Goal: Information Seeking & Learning: Learn about a topic

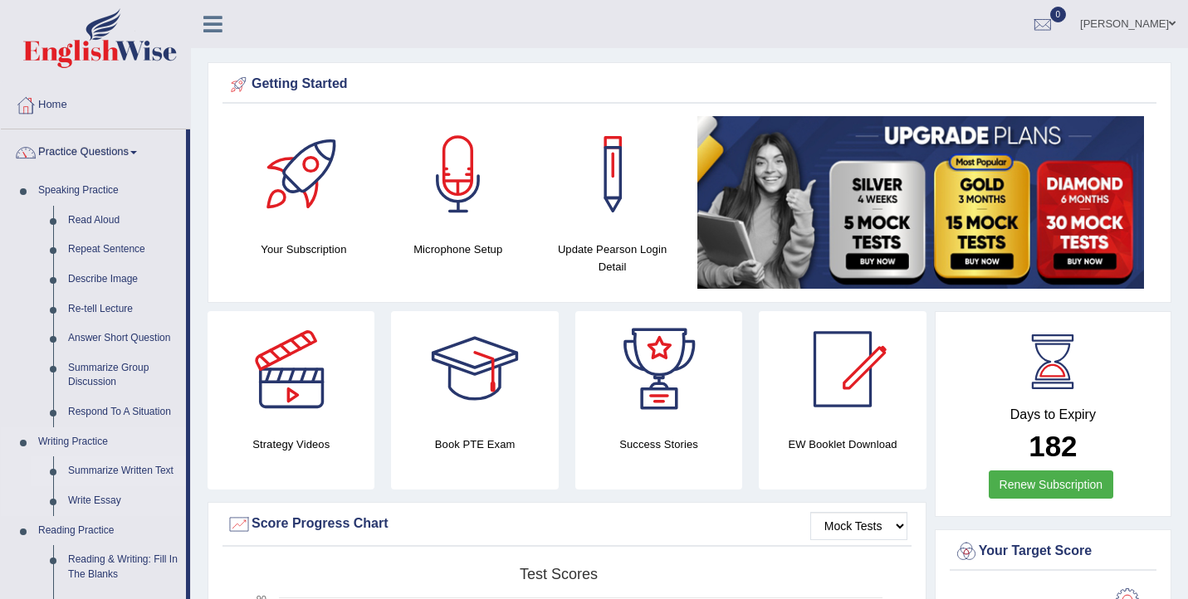
click at [107, 471] on link "Summarize Written Text" at bounding box center [123, 471] width 125 height 30
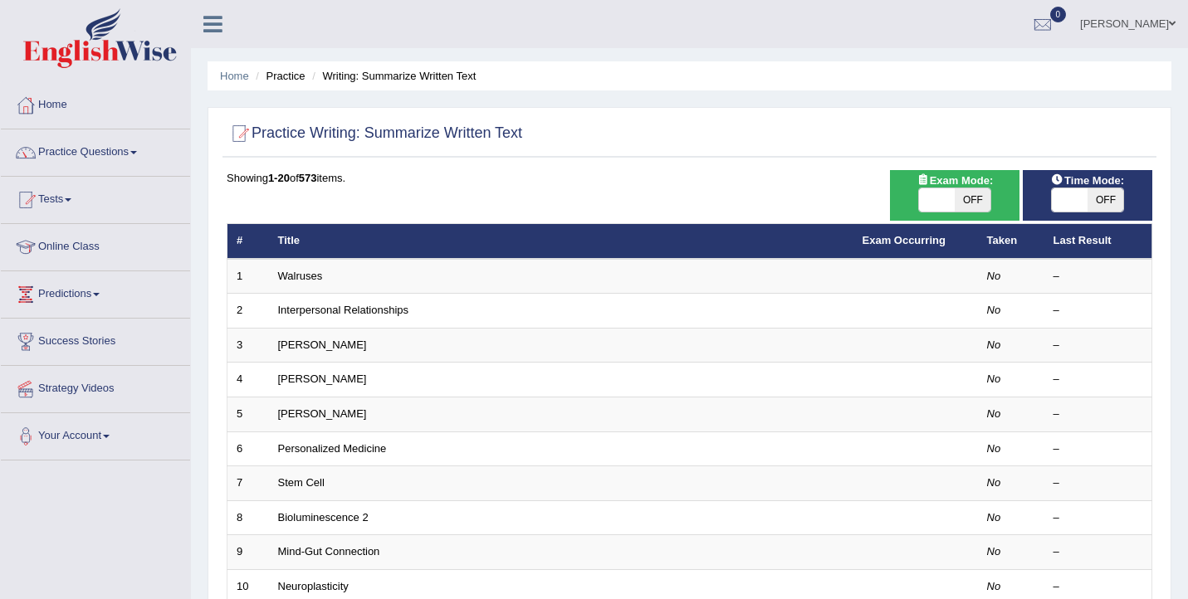
click at [115, 150] on link "Practice Questions" at bounding box center [95, 149] width 189 height 41
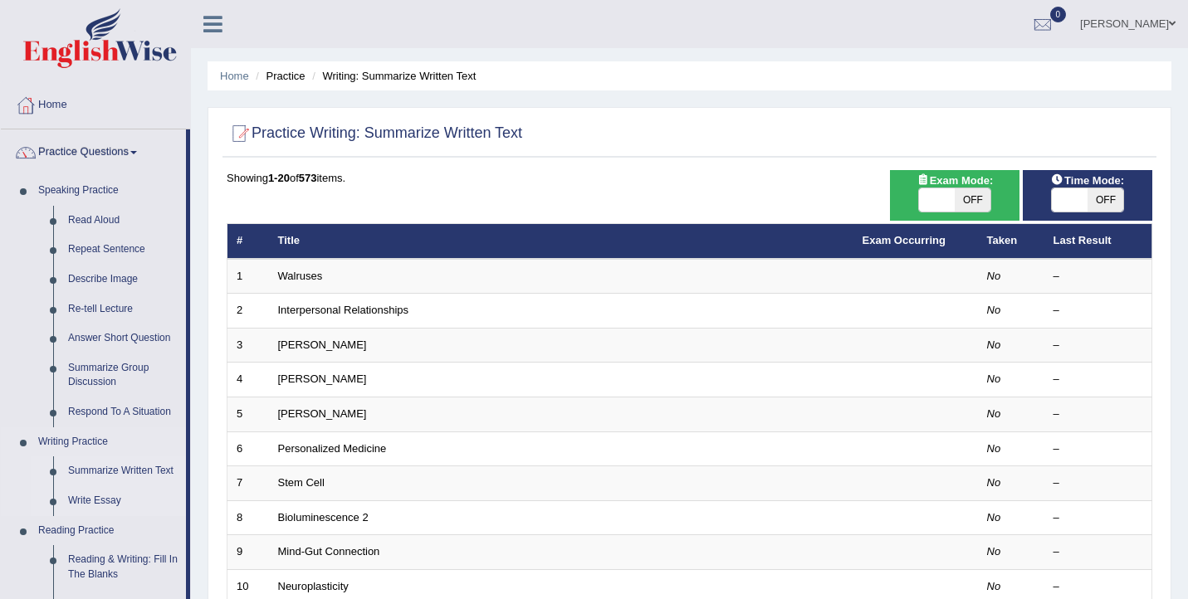
click at [105, 505] on link "Write Essay" at bounding box center [123, 501] width 125 height 30
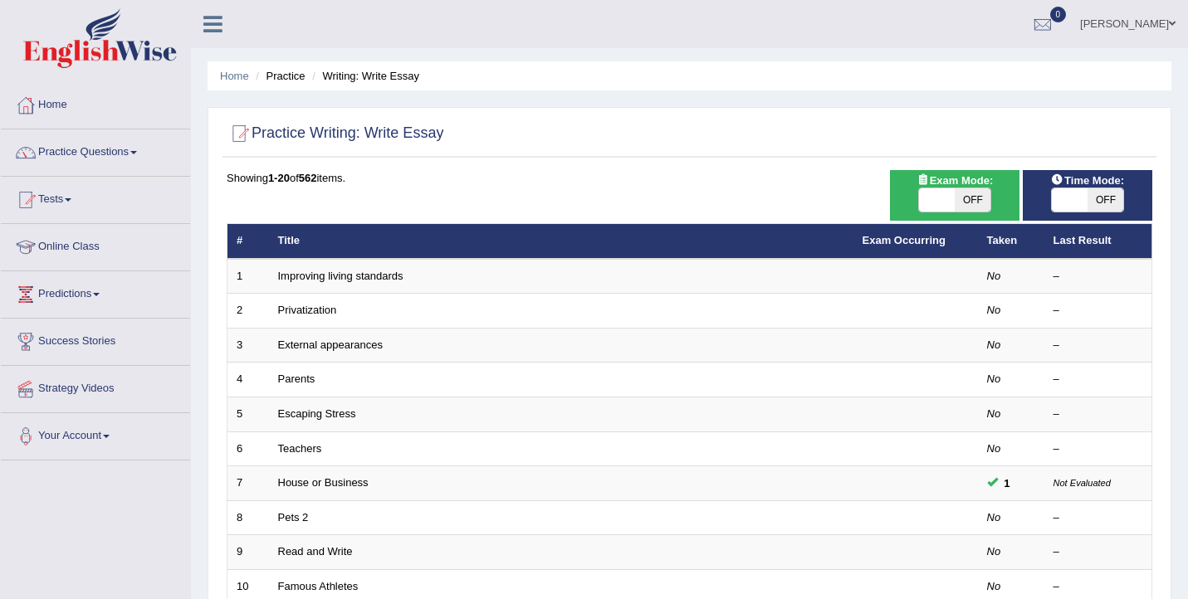
click at [954, 207] on span at bounding box center [937, 199] width 36 height 23
checkbox input "true"
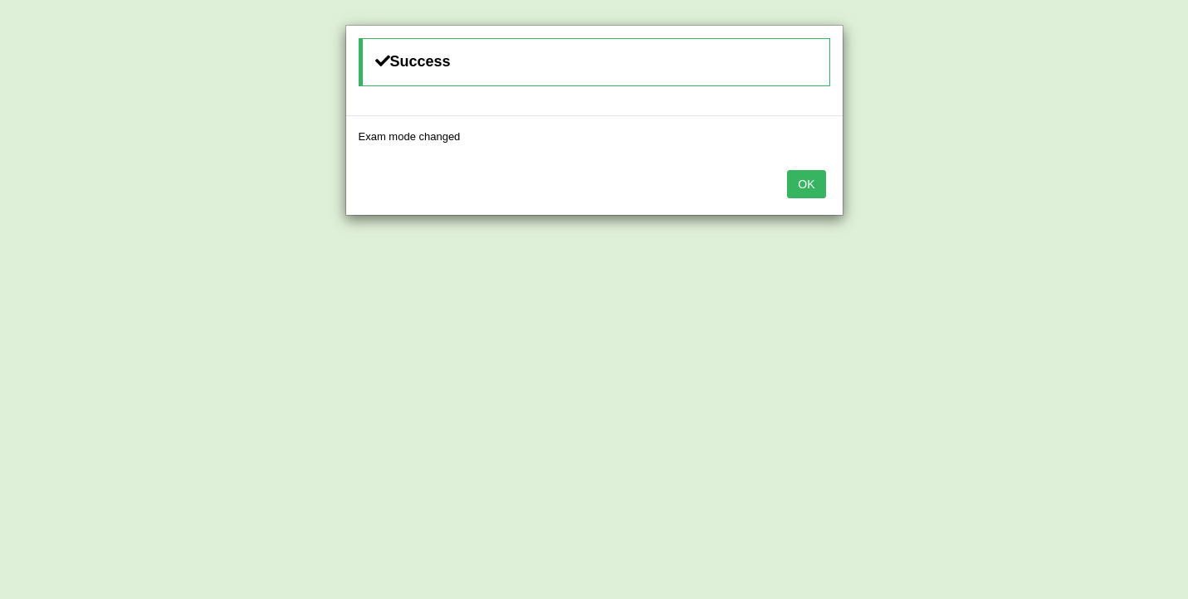
click at [818, 181] on button "OK" at bounding box center [806, 184] width 38 height 28
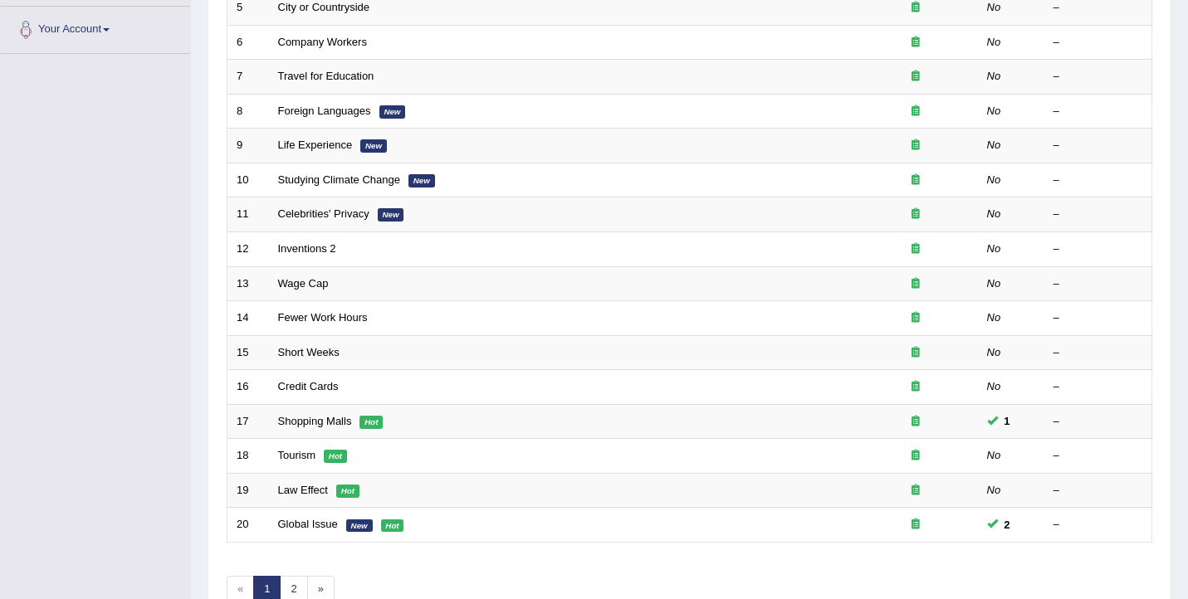
scroll to position [500, 0]
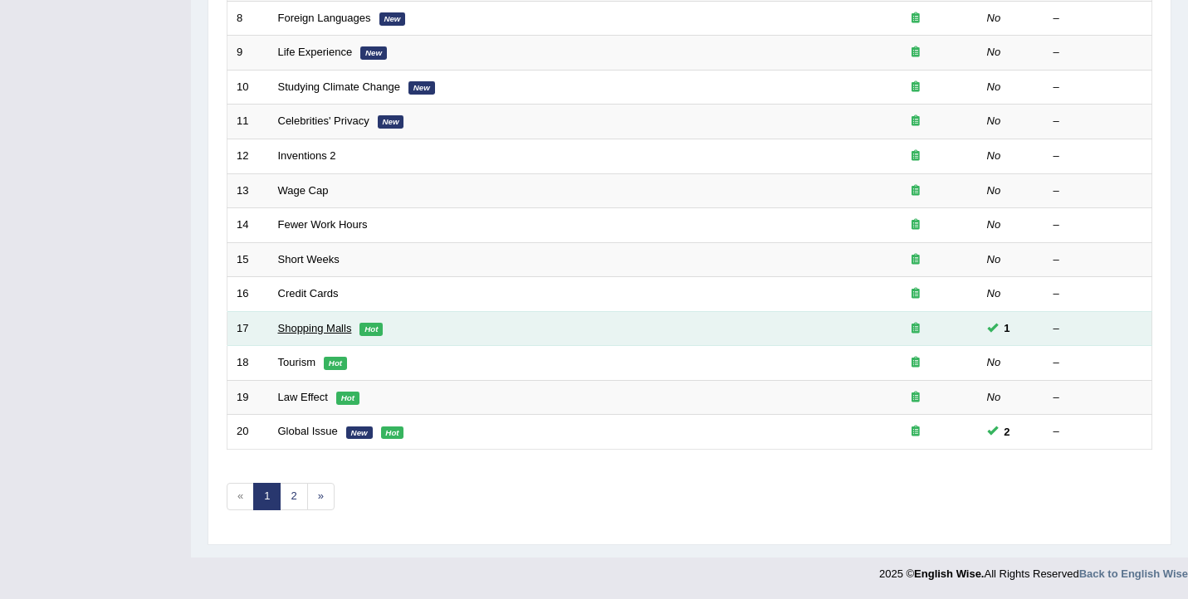
click at [340, 334] on link "Shopping Malls" at bounding box center [315, 328] width 74 height 12
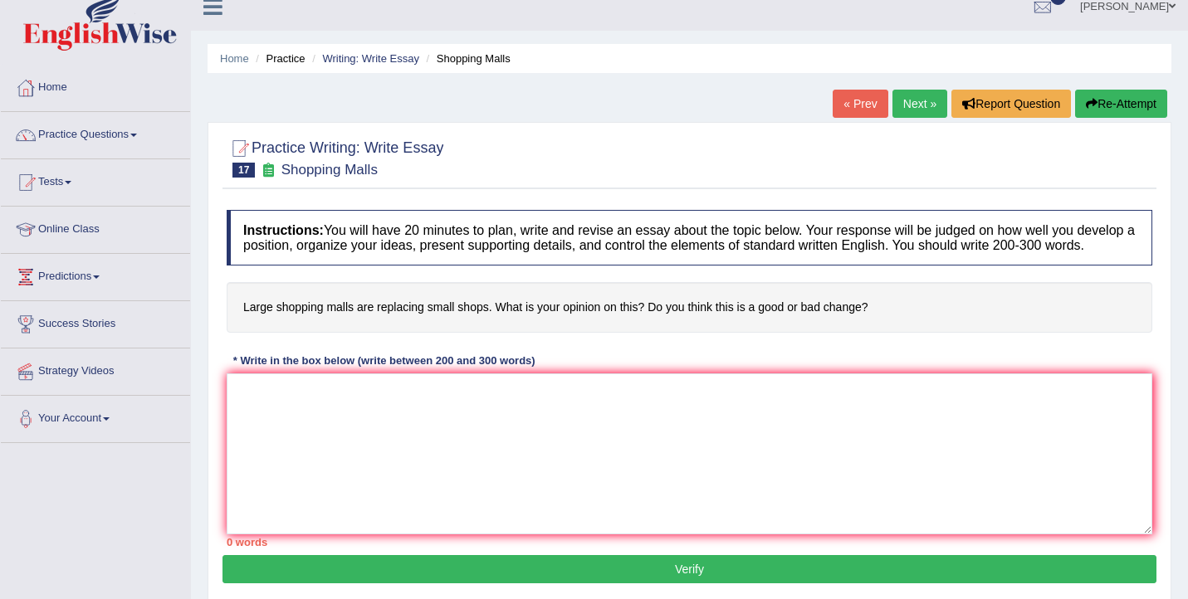
scroll to position [19, 0]
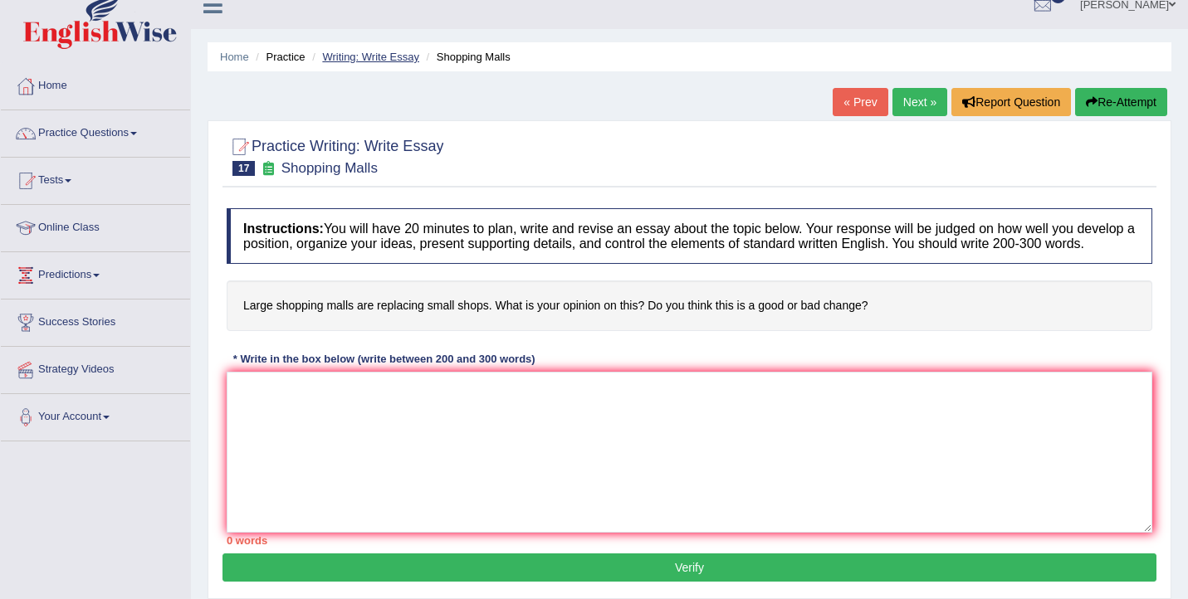
click at [381, 58] on link "Writing: Write Essay" at bounding box center [370, 57] width 97 height 12
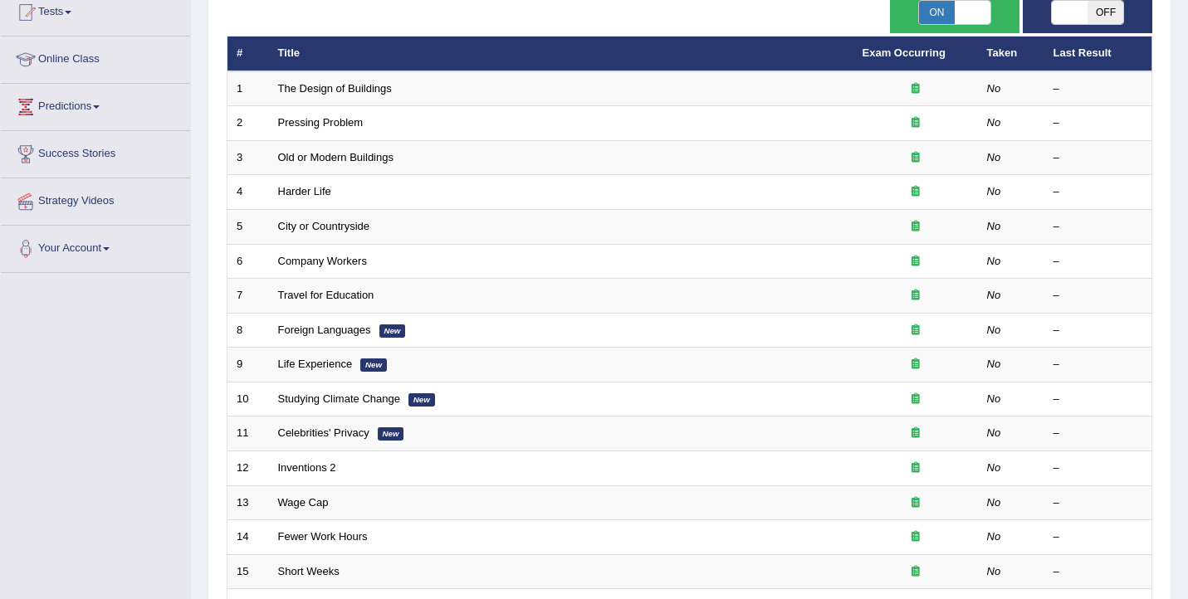
scroll to position [500, 0]
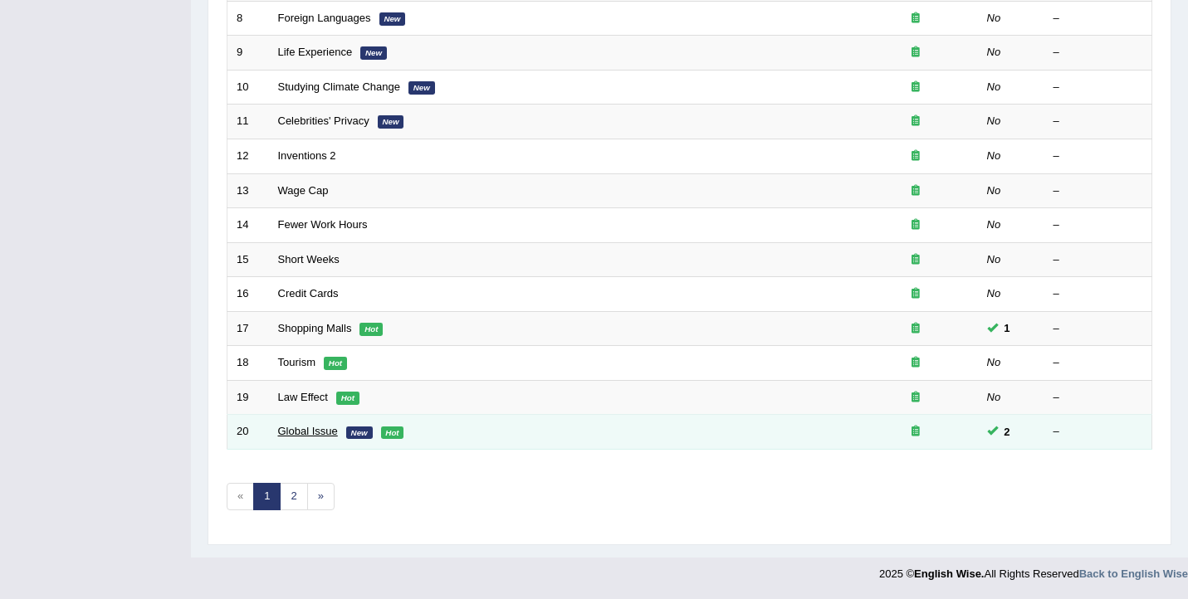
click at [326, 428] on link "Global Issue" at bounding box center [308, 431] width 60 height 12
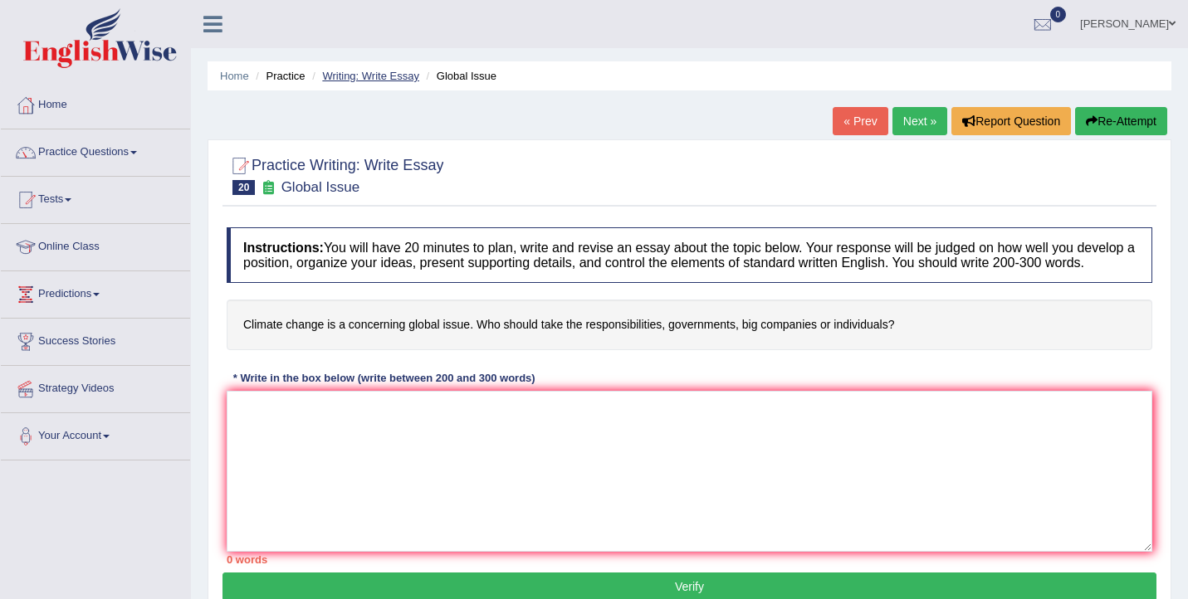
click at [349, 73] on link "Writing: Write Essay" at bounding box center [370, 76] width 97 height 12
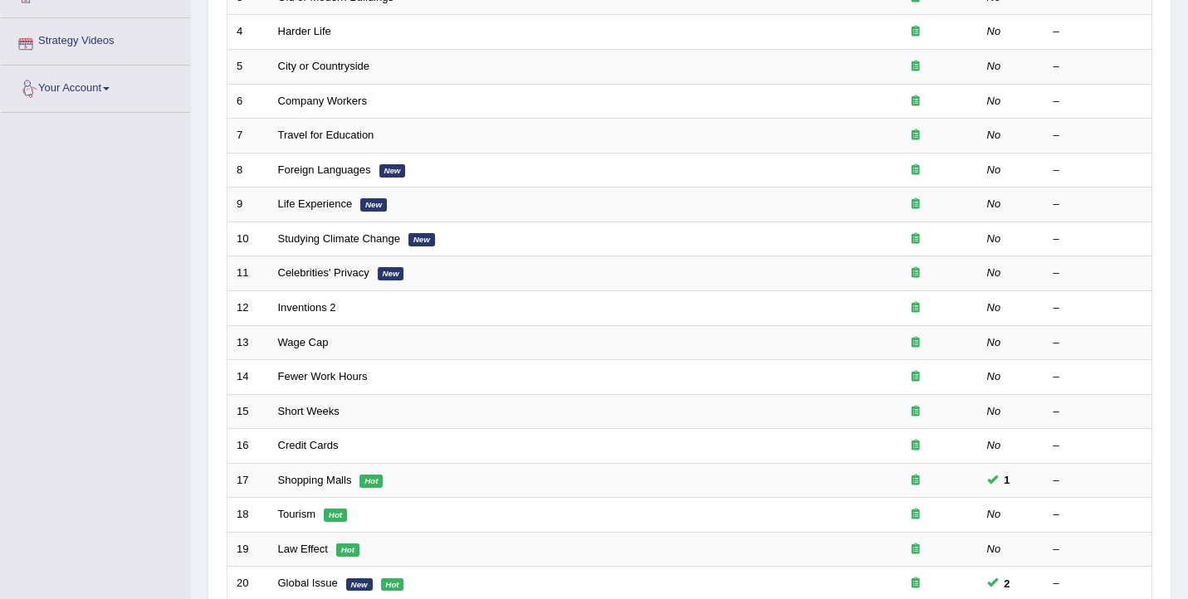
scroll to position [500, 0]
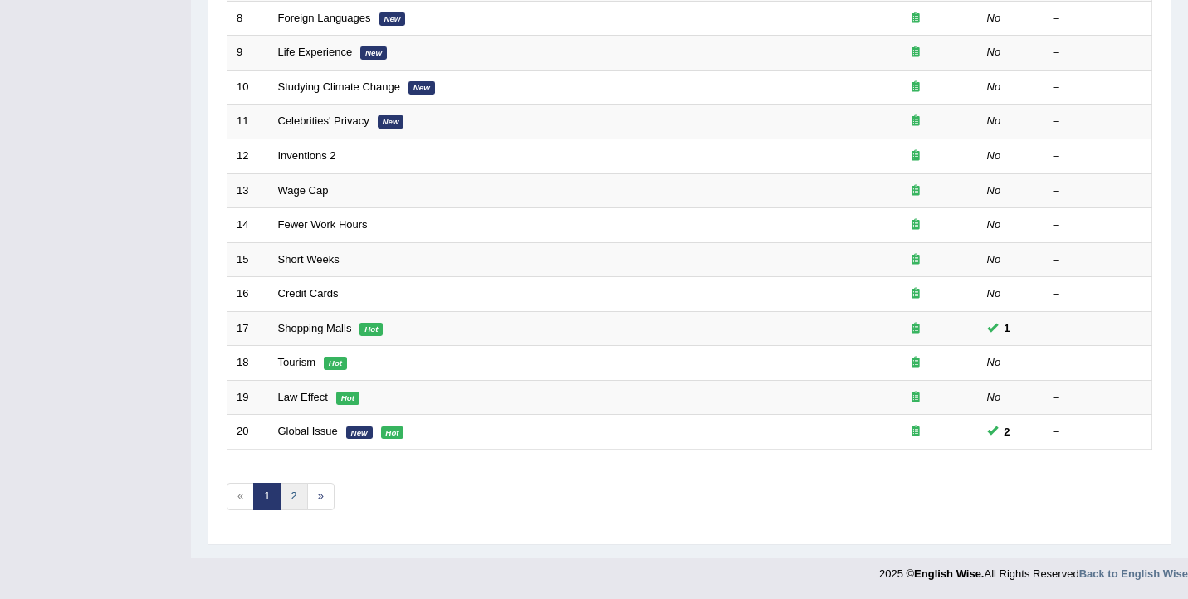
click at [298, 498] on link "2" at bounding box center [293, 496] width 27 height 27
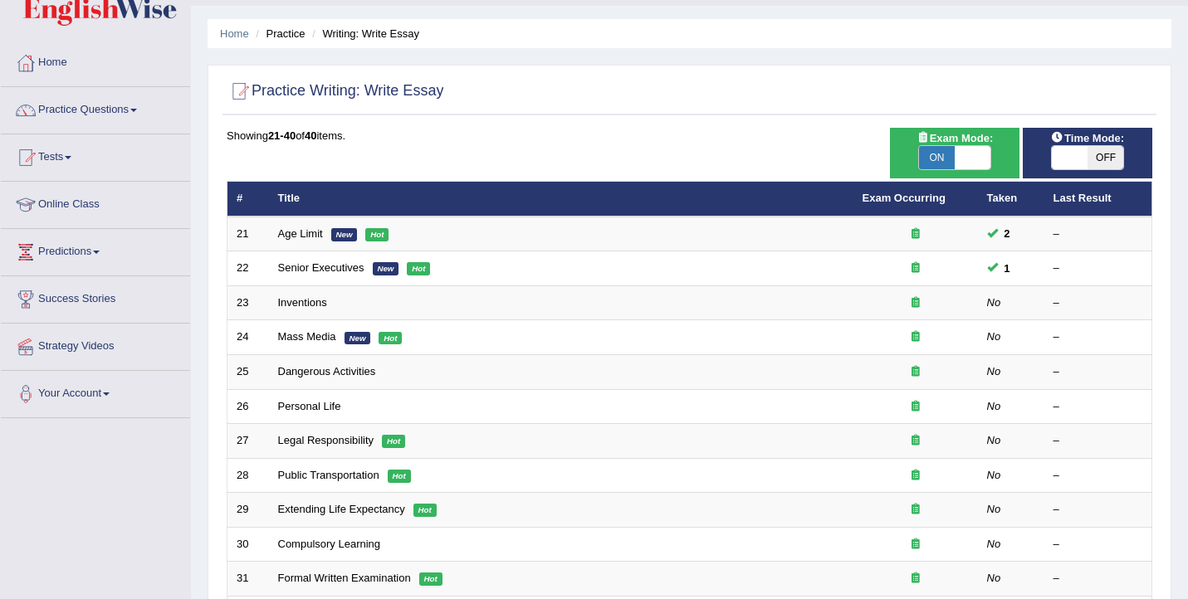
scroll to position [48, 0]
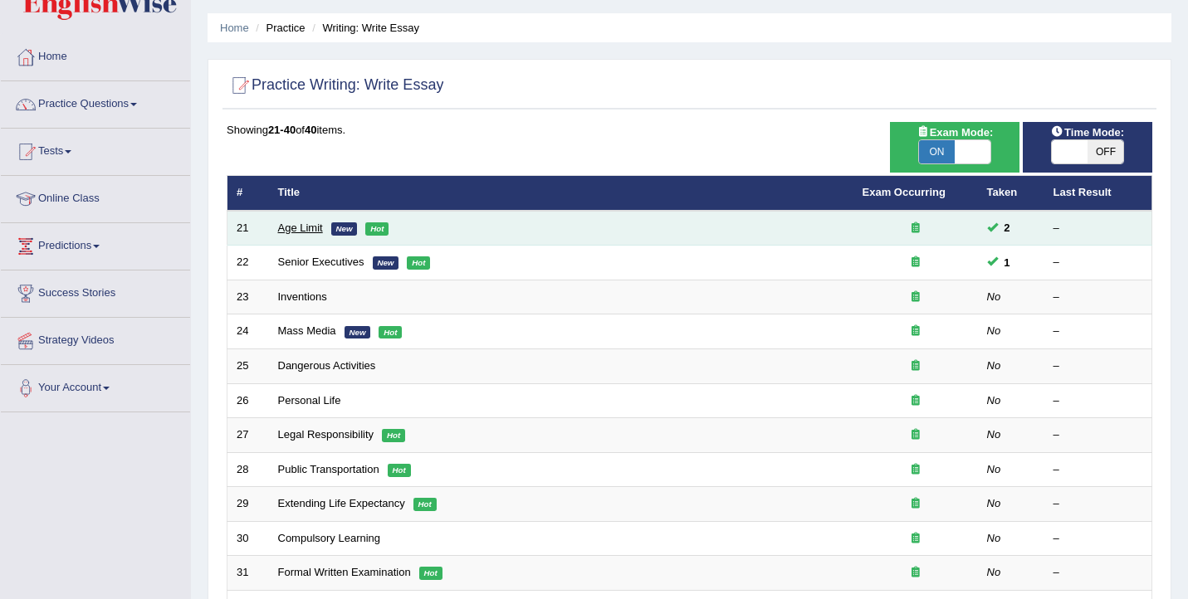
click at [301, 229] on link "Age Limit" at bounding box center [300, 228] width 45 height 12
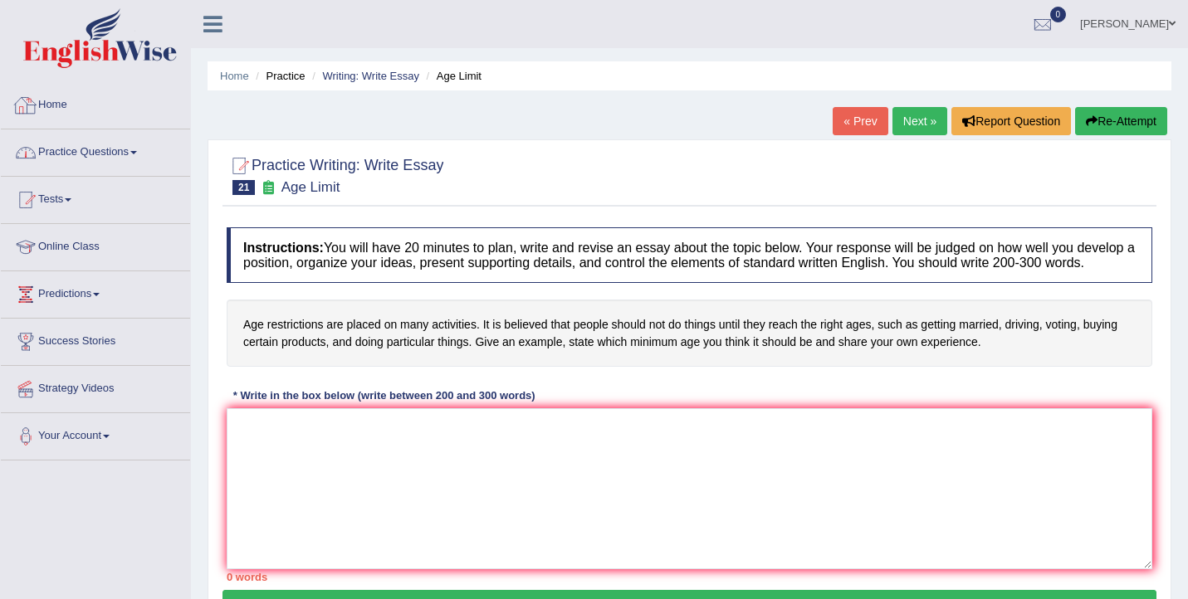
click at [112, 155] on link "Practice Questions" at bounding box center [95, 149] width 189 height 41
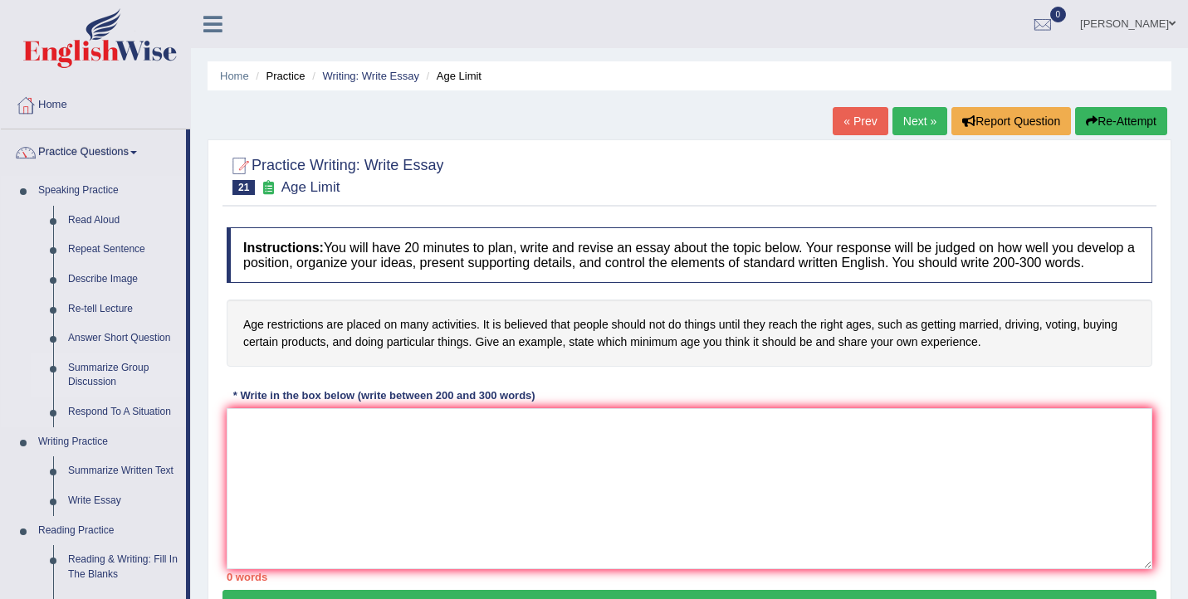
scroll to position [47, 0]
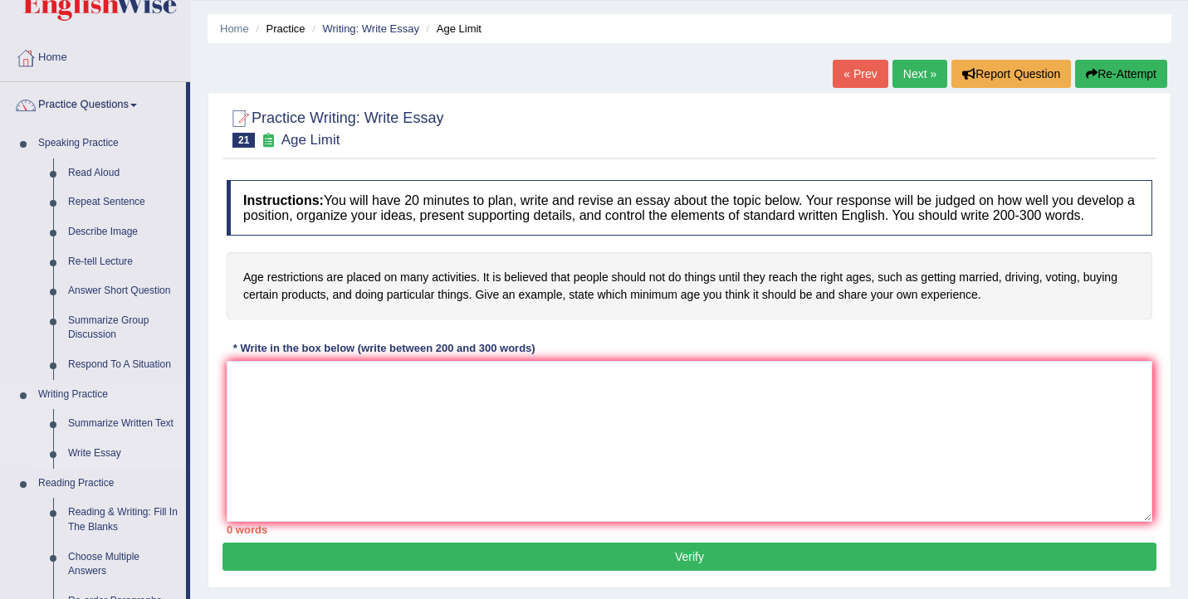
click at [110, 456] on link "Write Essay" at bounding box center [123, 454] width 125 height 30
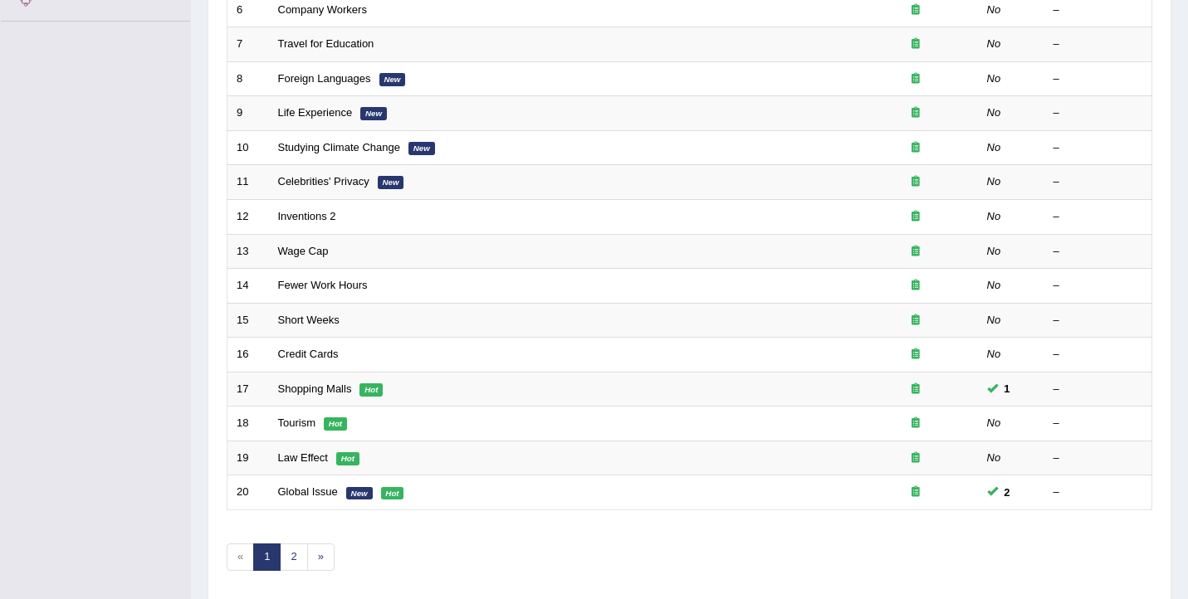
scroll to position [440, 0]
click at [295, 553] on link "2" at bounding box center [293, 556] width 27 height 27
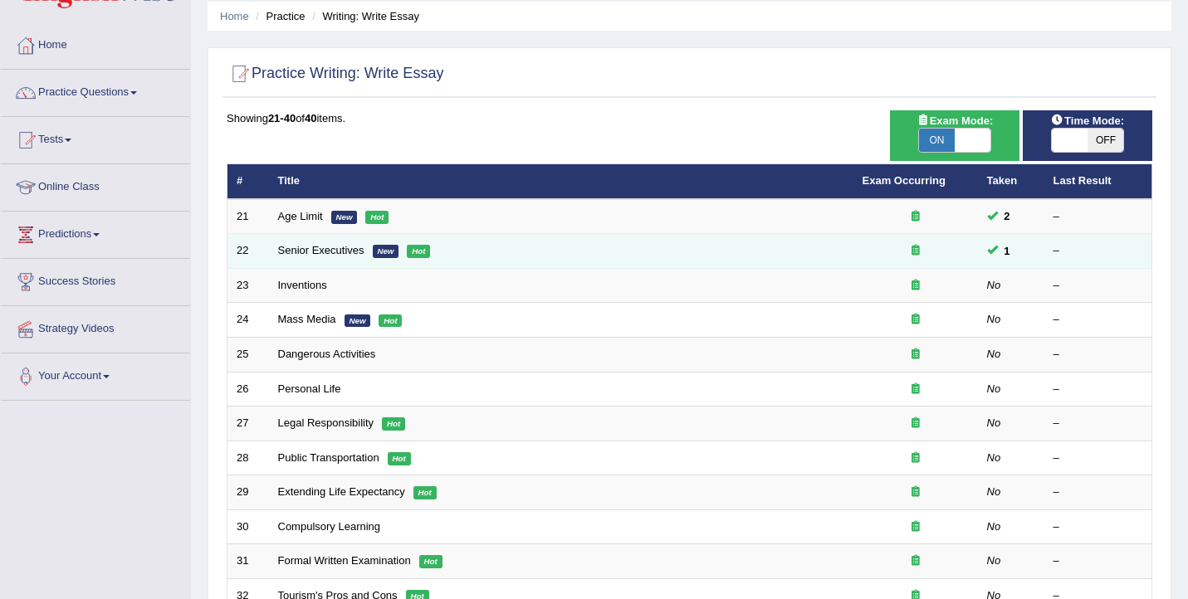
scroll to position [61, 0]
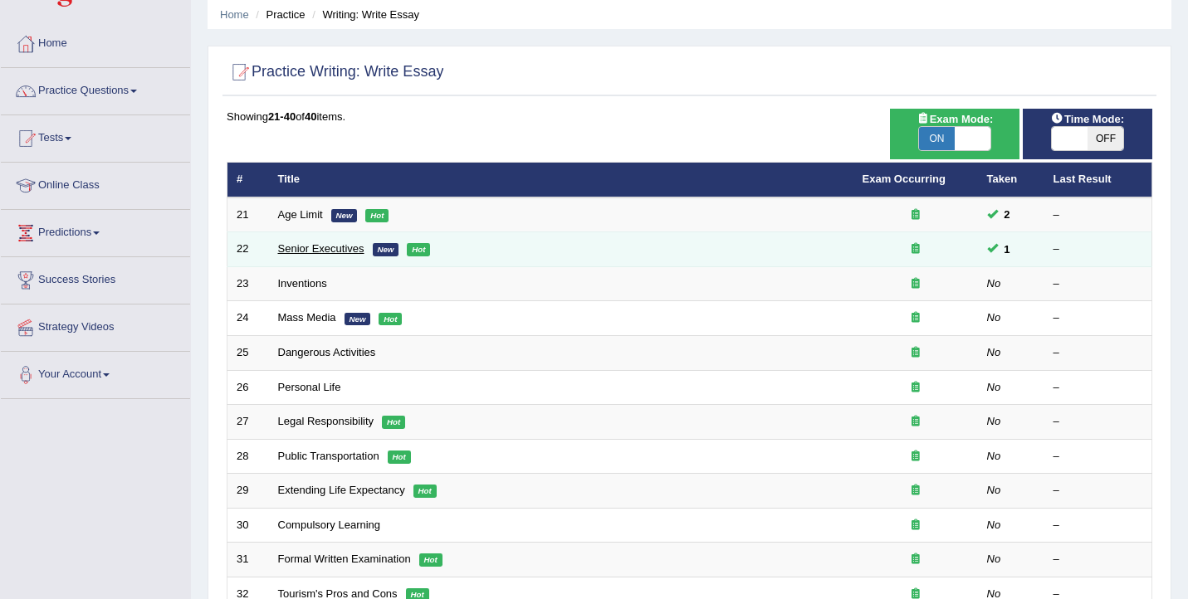
click at [347, 249] on link "Senior Executives" at bounding box center [321, 248] width 86 height 12
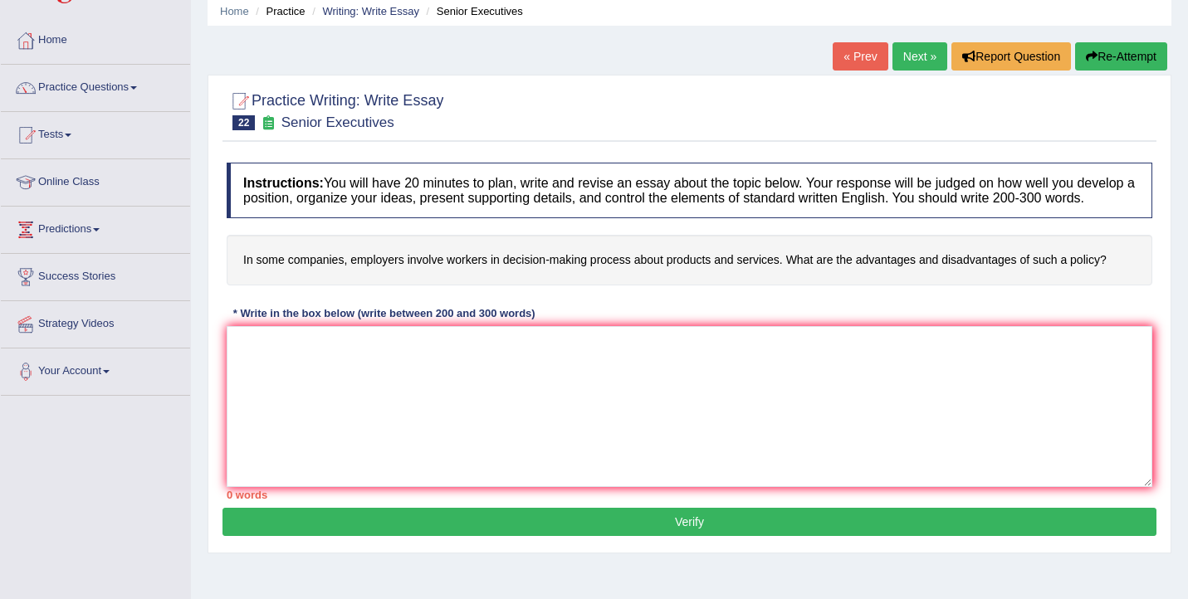
scroll to position [67, 0]
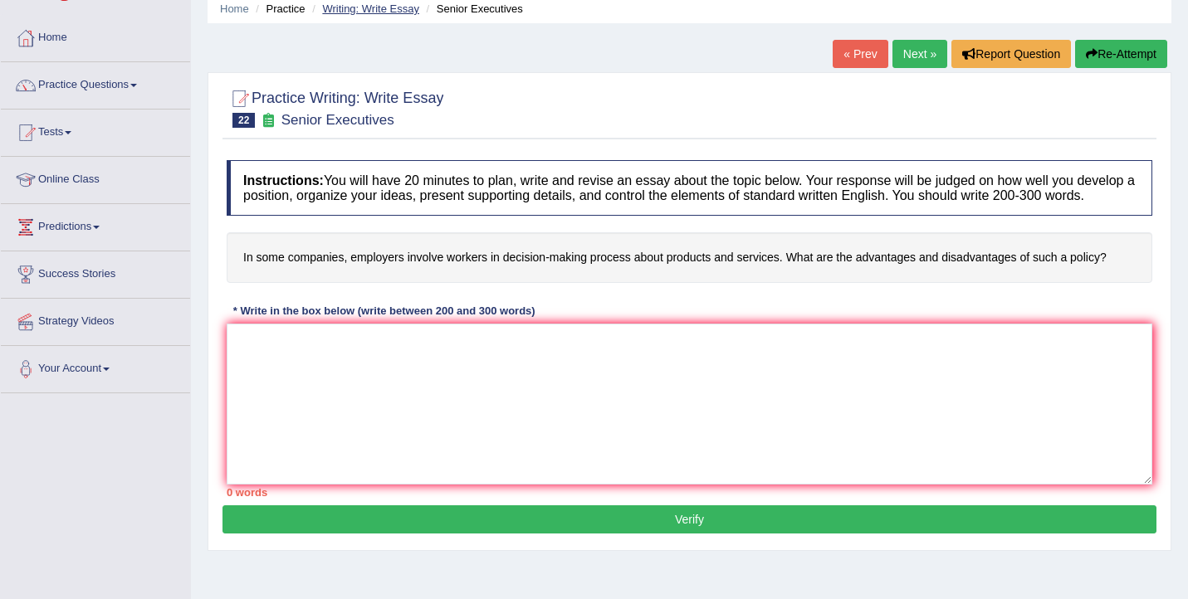
click at [381, 11] on link "Writing: Write Essay" at bounding box center [370, 8] width 97 height 12
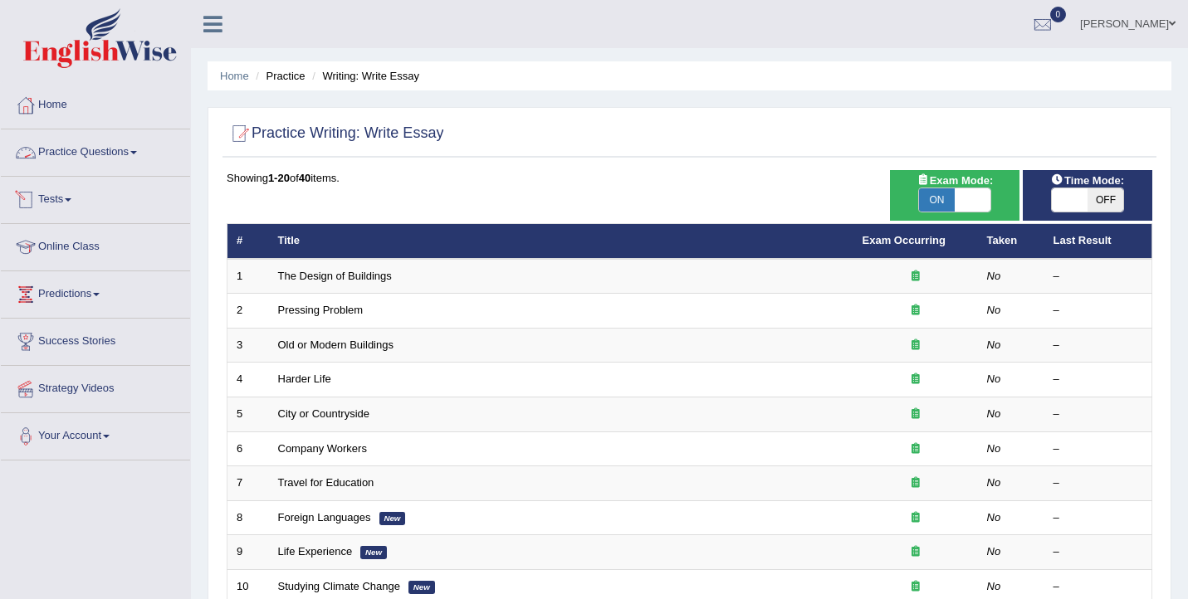
click at [110, 156] on link "Practice Questions" at bounding box center [95, 149] width 189 height 41
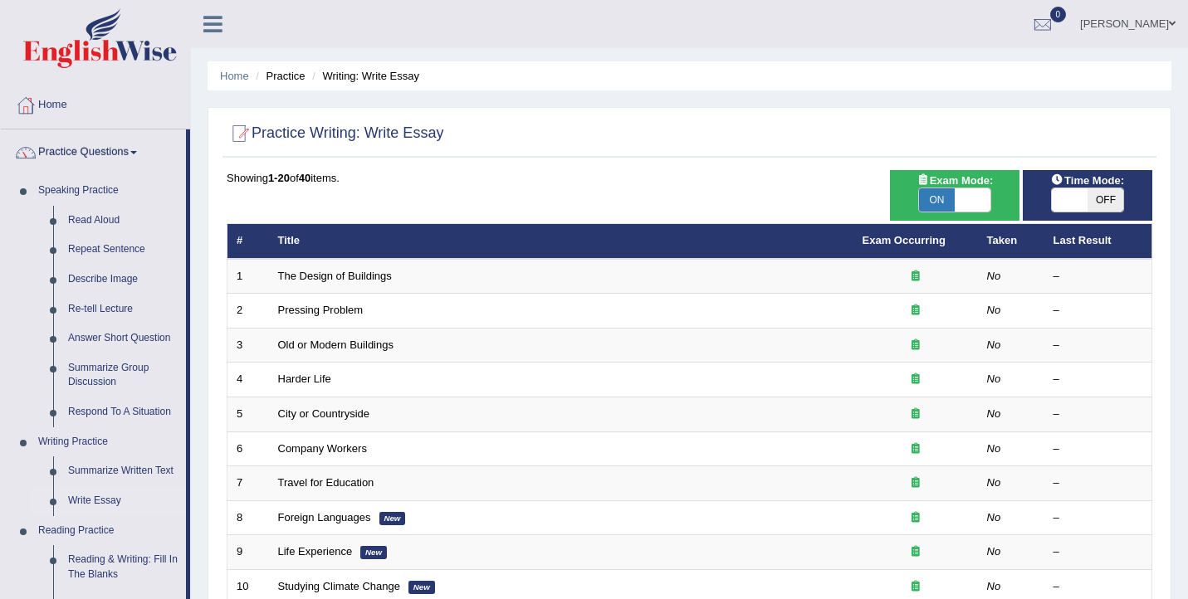
click at [969, 202] on span at bounding box center [972, 199] width 36 height 23
checkbox input "false"
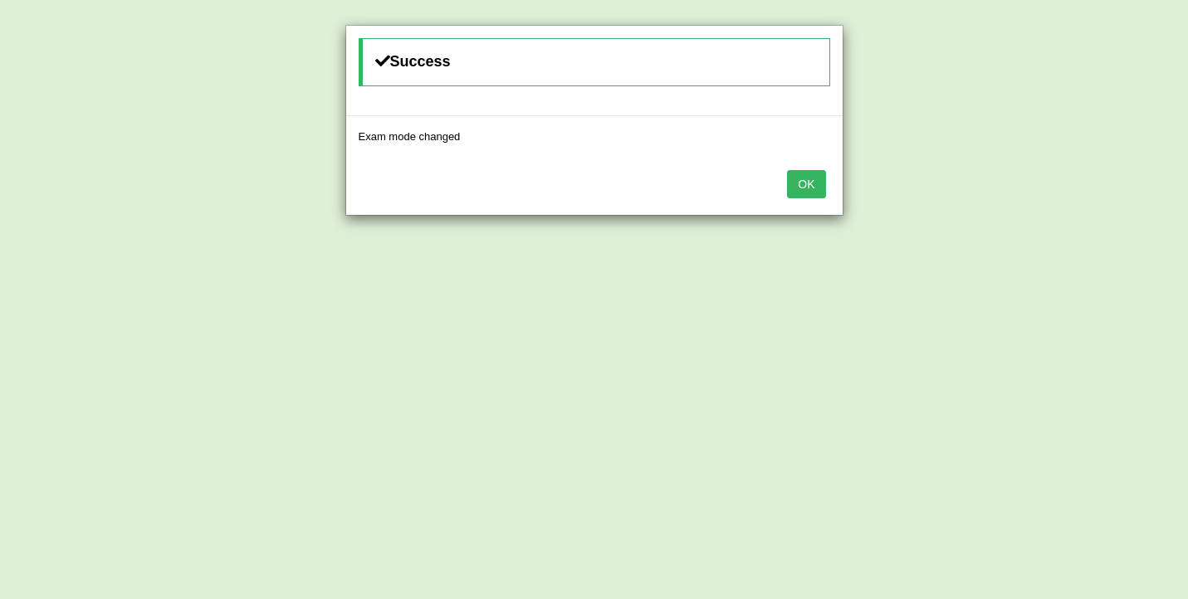
click at [800, 183] on button "OK" at bounding box center [806, 184] width 38 height 28
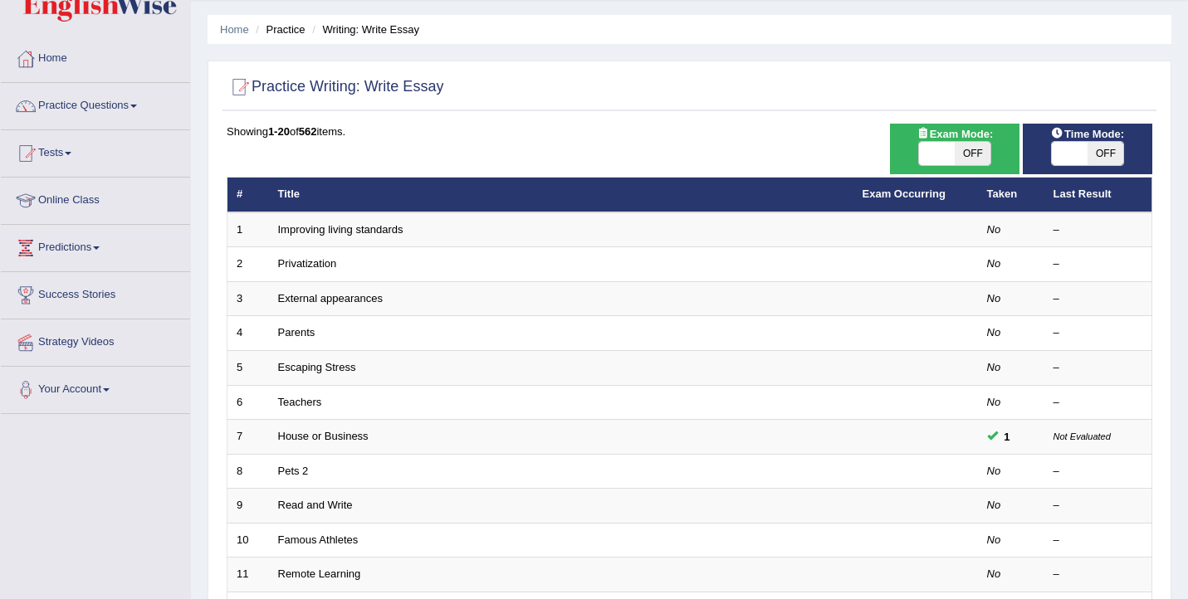
scroll to position [52, 0]
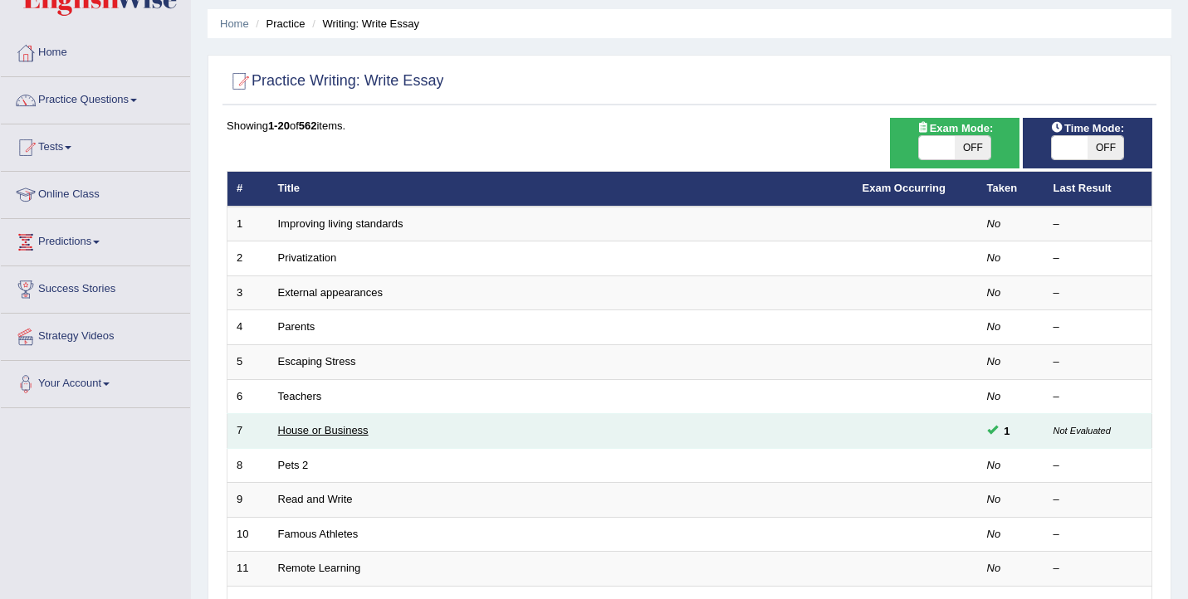
click at [316, 427] on link "House or Business" at bounding box center [323, 430] width 90 height 12
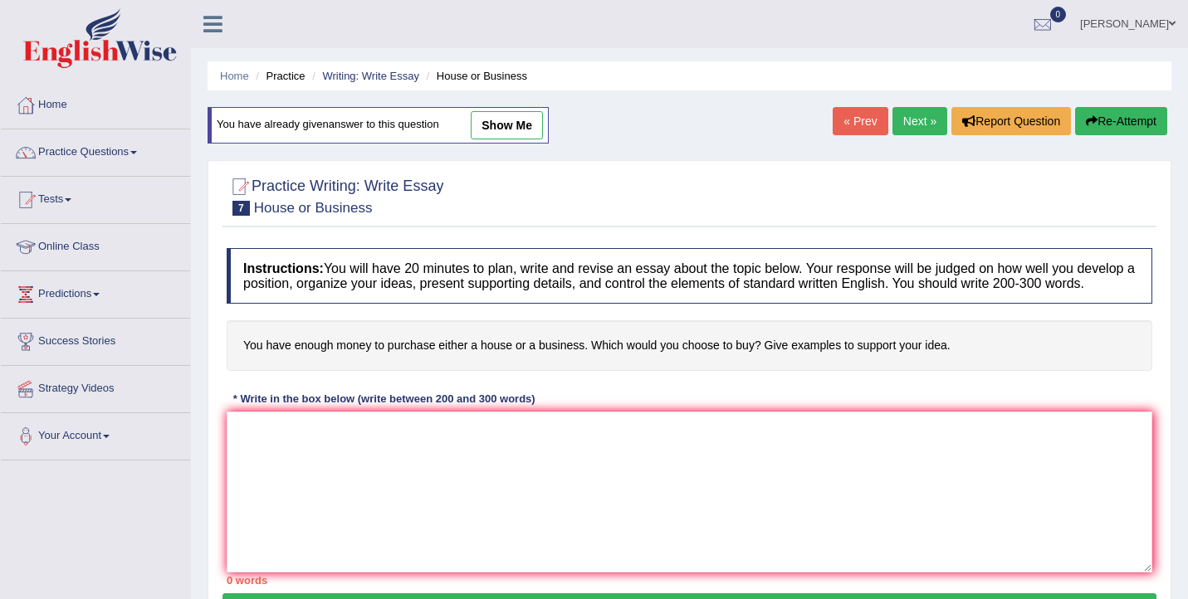
click at [511, 125] on link "show me" at bounding box center [507, 125] width 72 height 28
type textarea "The growing influence of pruchasing either house or business on our lives has s…"
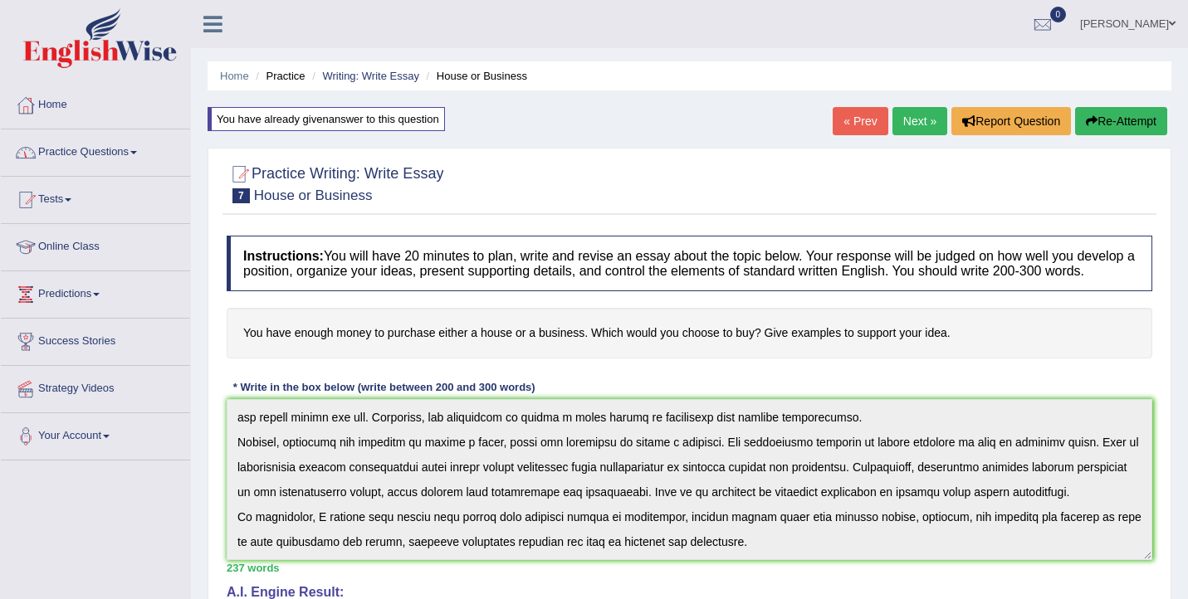
click at [123, 154] on link "Practice Questions" at bounding box center [95, 149] width 189 height 41
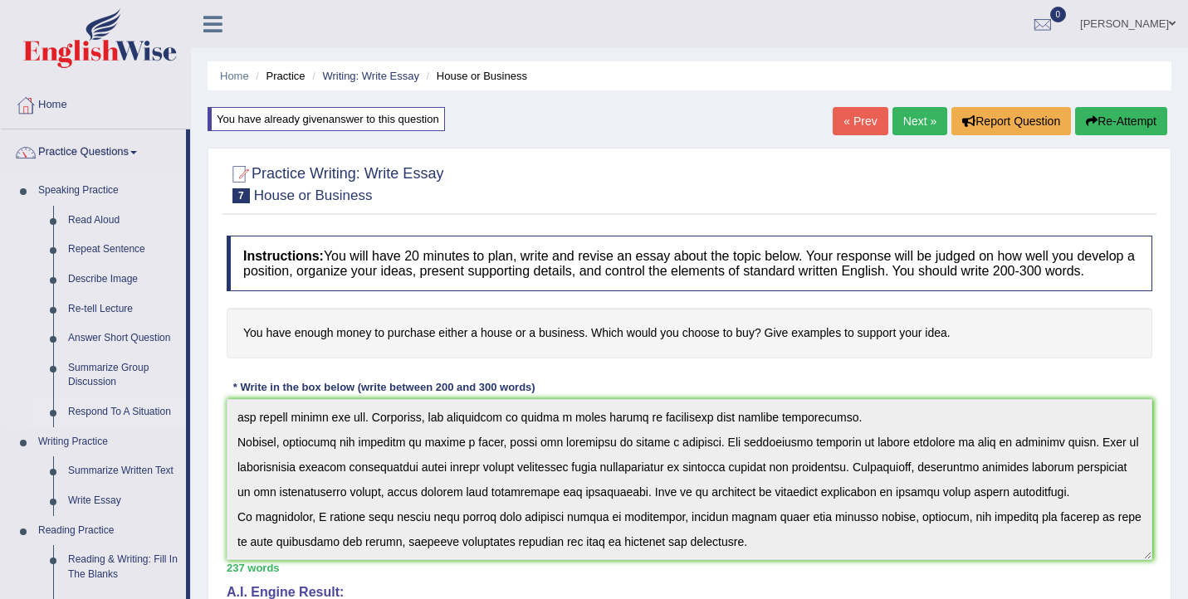
click at [107, 409] on link "Respond To A Situation" at bounding box center [123, 413] width 125 height 30
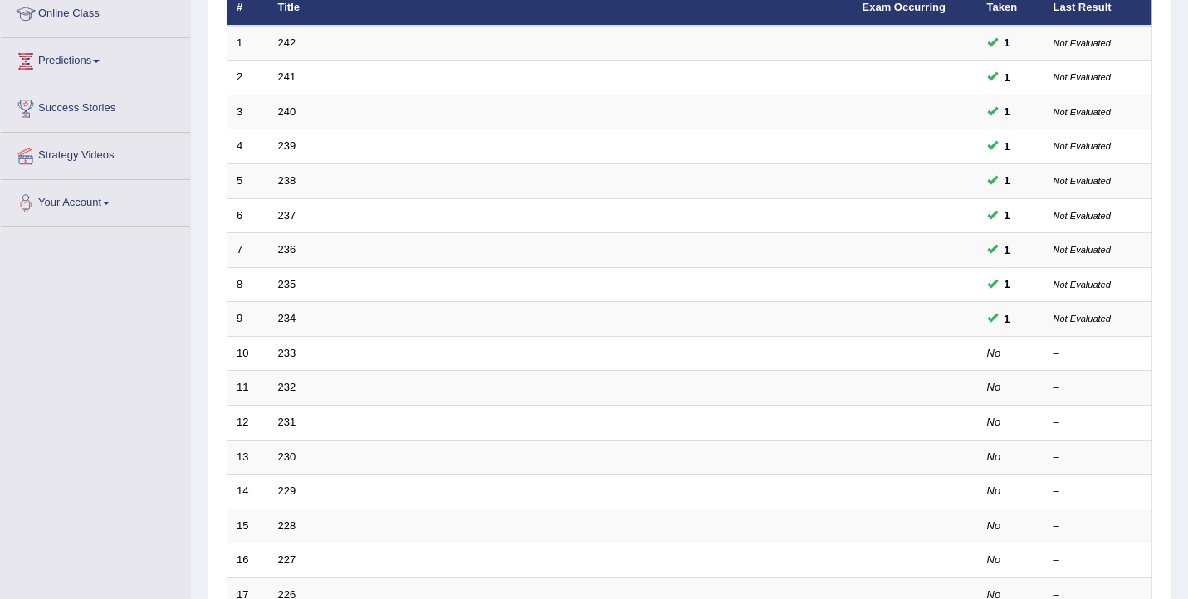
scroll to position [243, 0]
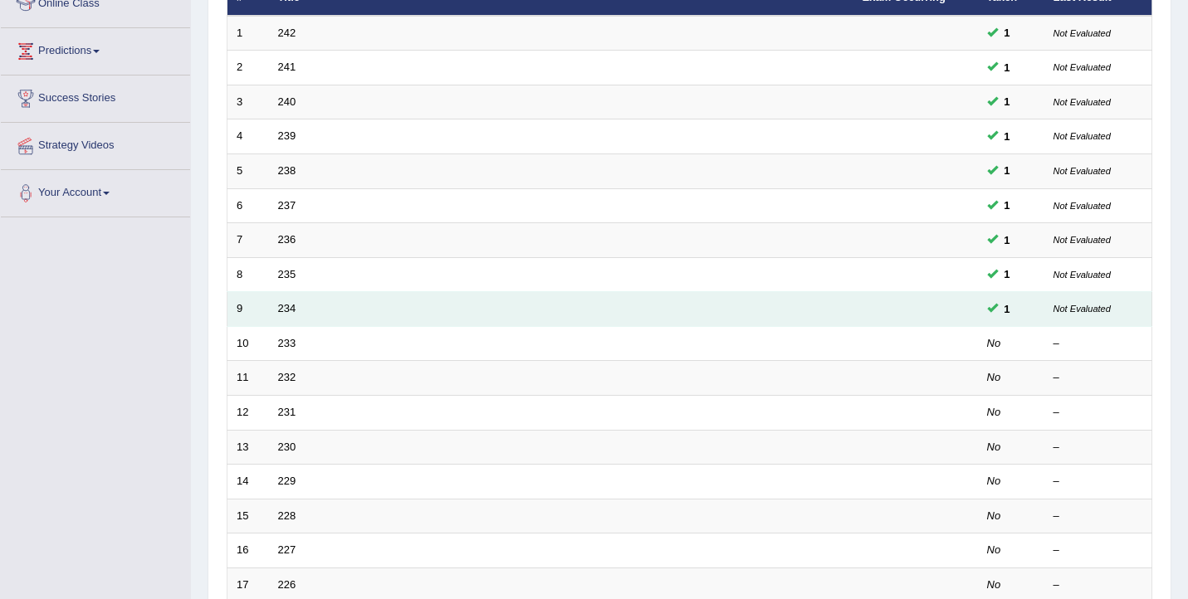
click at [876, 305] on td at bounding box center [915, 309] width 124 height 35
click at [290, 310] on link "234" at bounding box center [287, 308] width 18 height 12
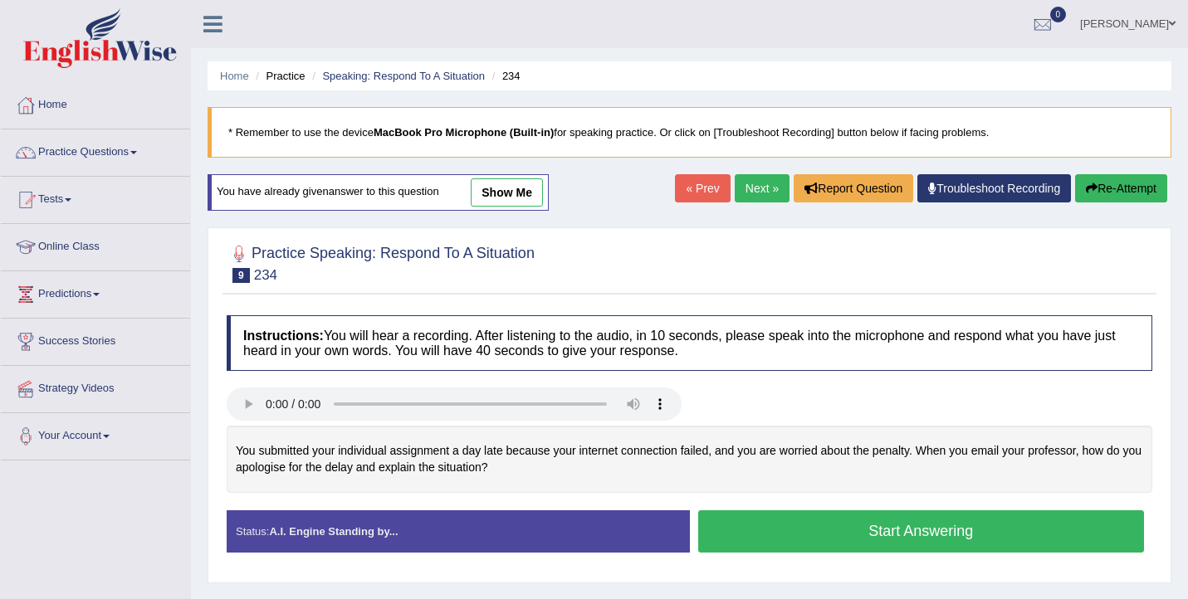
click at [494, 186] on link "show me" at bounding box center [507, 192] width 72 height 28
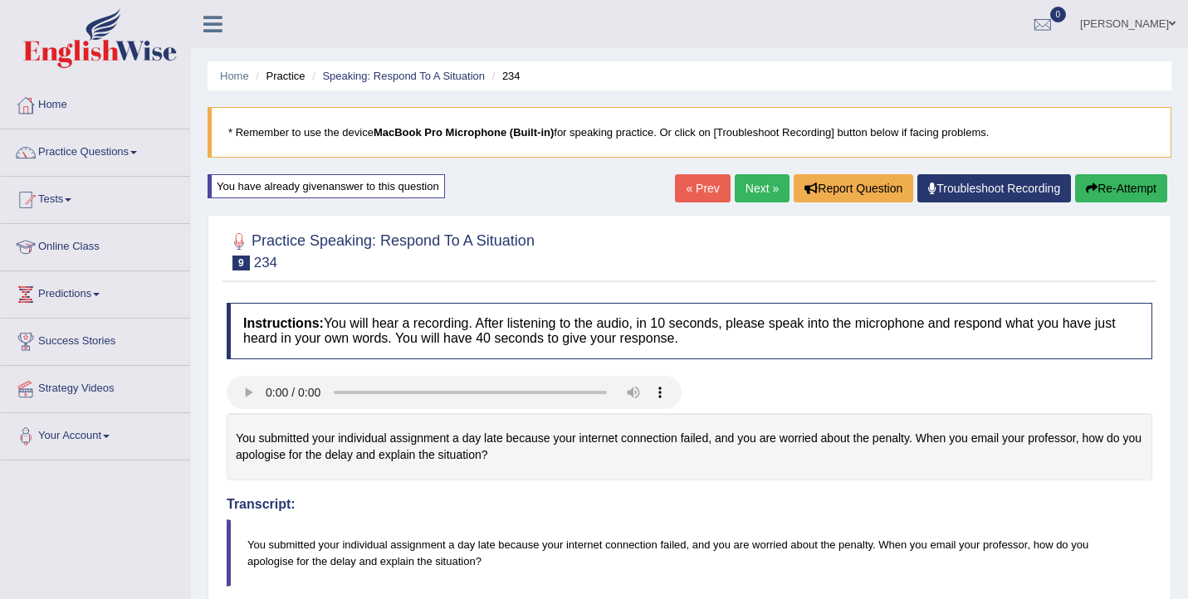
click at [699, 184] on link "« Prev" at bounding box center [702, 188] width 55 height 28
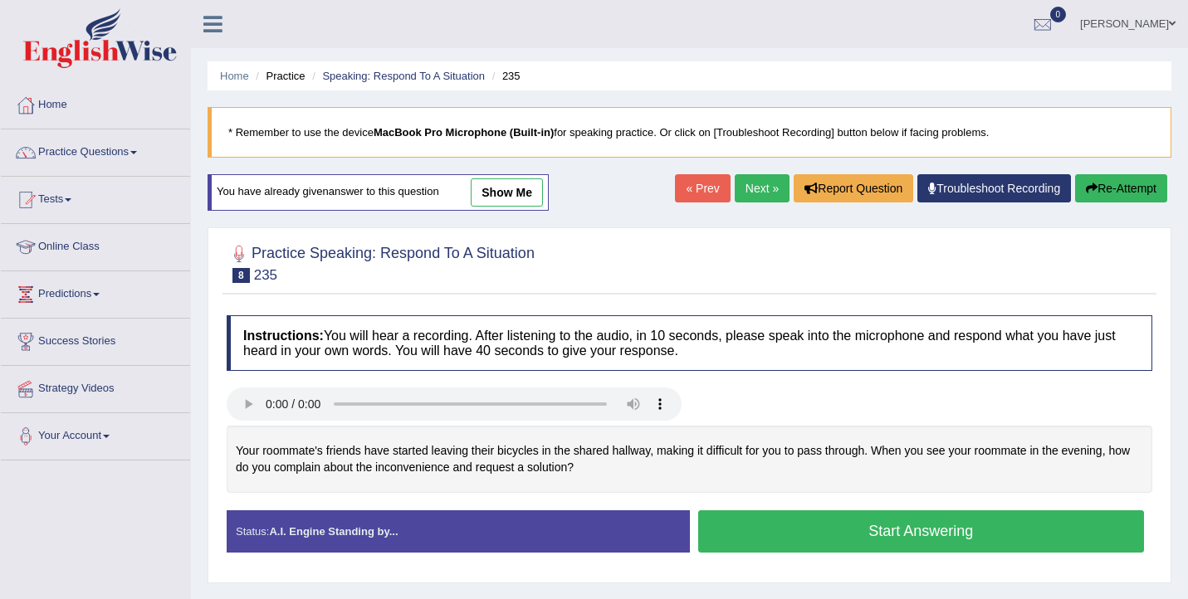
click at [515, 193] on link "show me" at bounding box center [507, 192] width 72 height 28
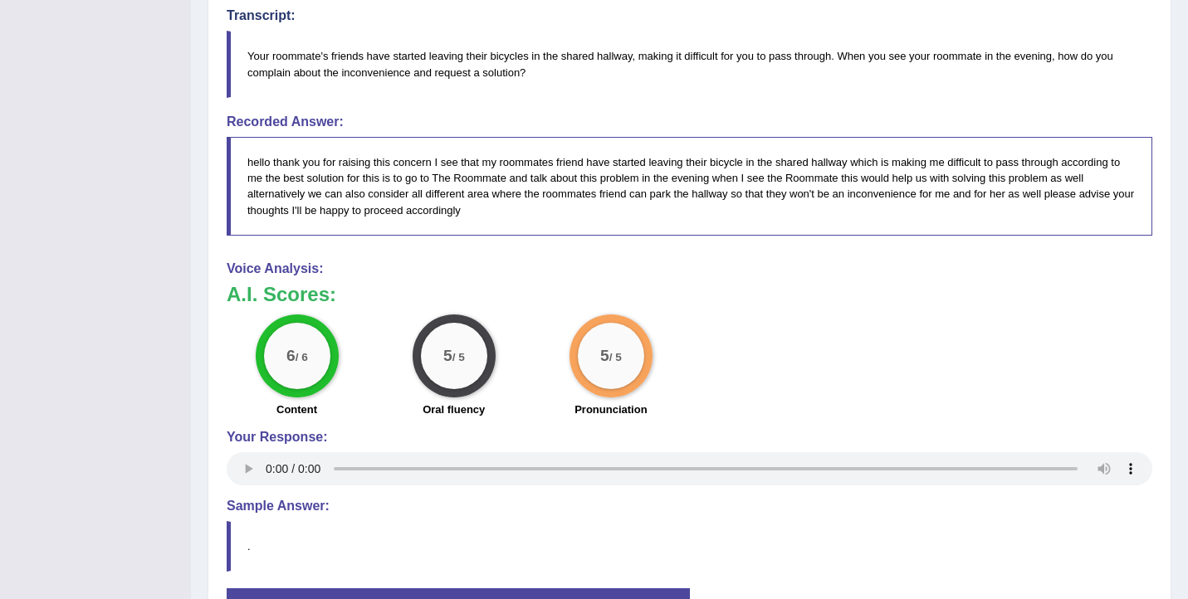
scroll to position [481, 0]
